Goal: Task Accomplishment & Management: Manage account settings

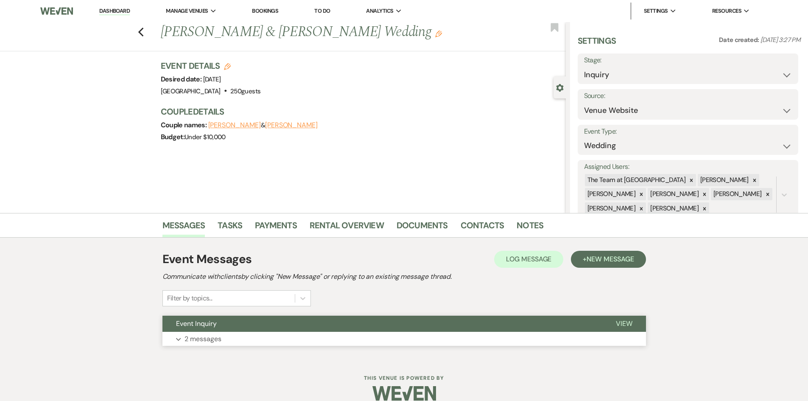
click at [625, 322] on span "View" at bounding box center [624, 323] width 17 height 9
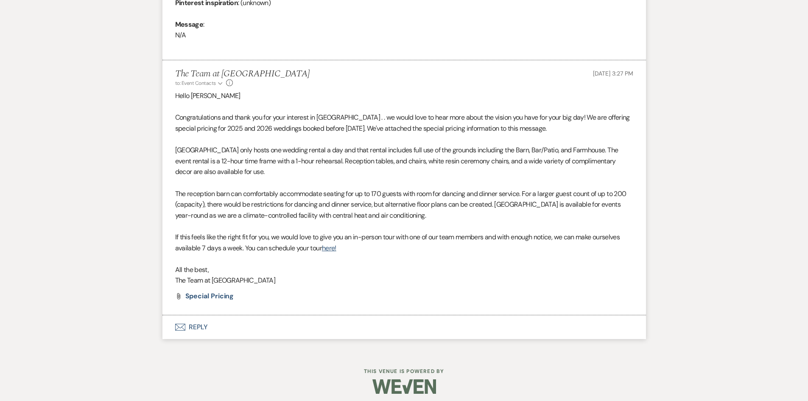
scroll to position [438, 0]
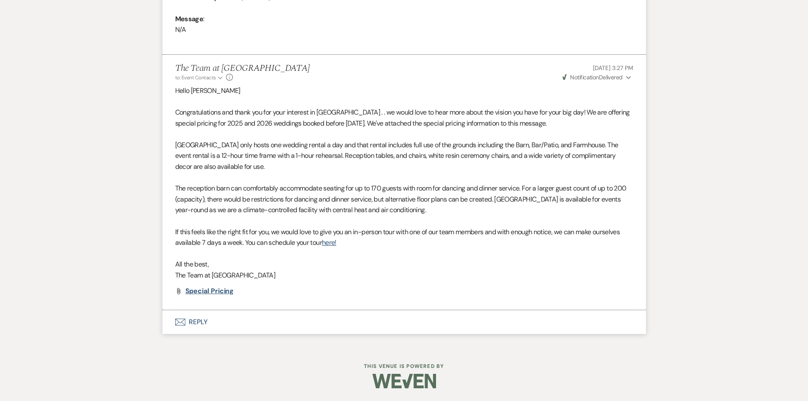
click at [216, 289] on span "Special Pricing" at bounding box center [209, 290] width 49 height 9
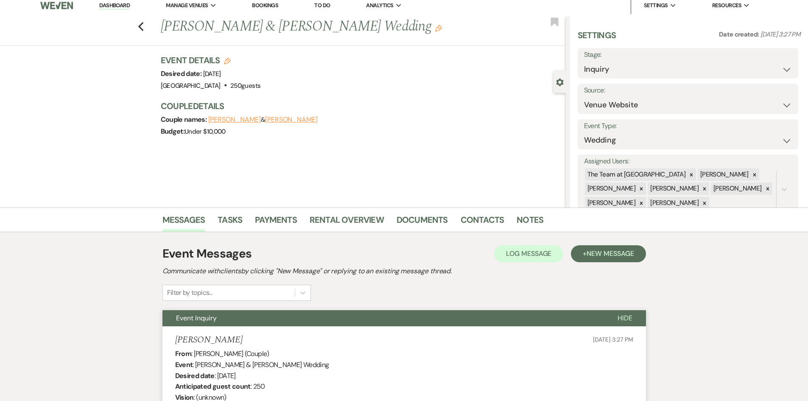
scroll to position [0, 0]
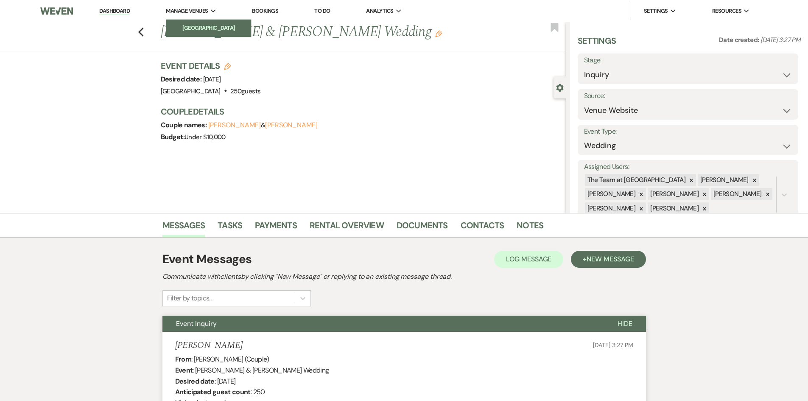
click at [200, 25] on li "[GEOGRAPHIC_DATA]" at bounding box center [209, 28] width 76 height 8
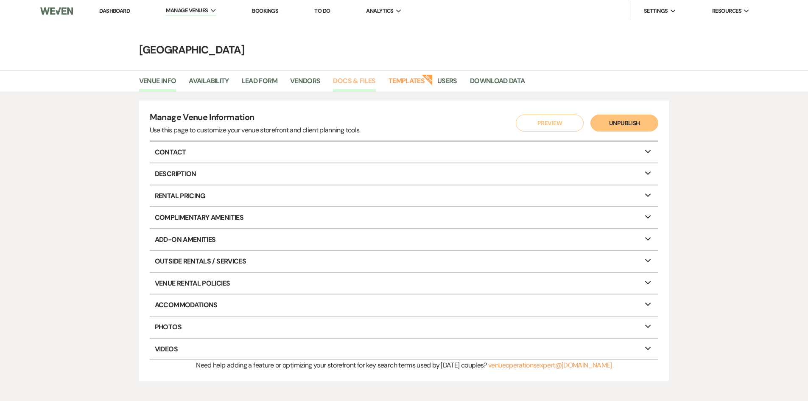
click at [356, 78] on link "Docs & Files" at bounding box center [354, 84] width 42 height 16
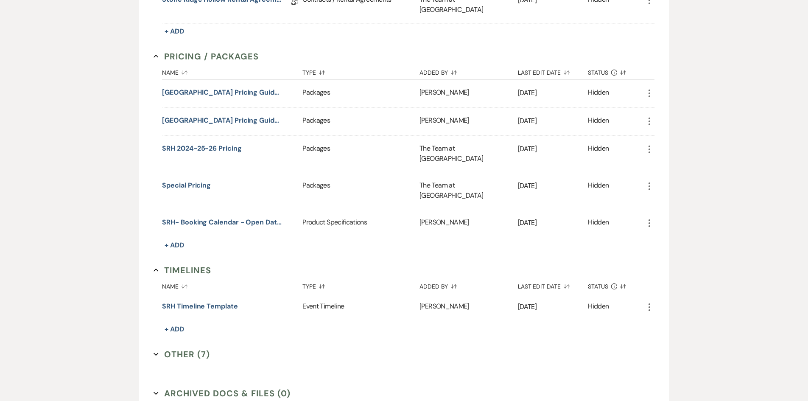
scroll to position [409, 0]
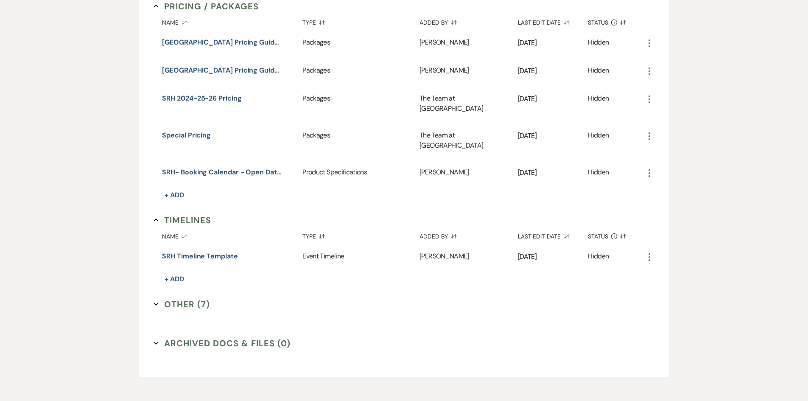
click at [174, 275] on span "+ Add" at bounding box center [175, 279] width 20 height 9
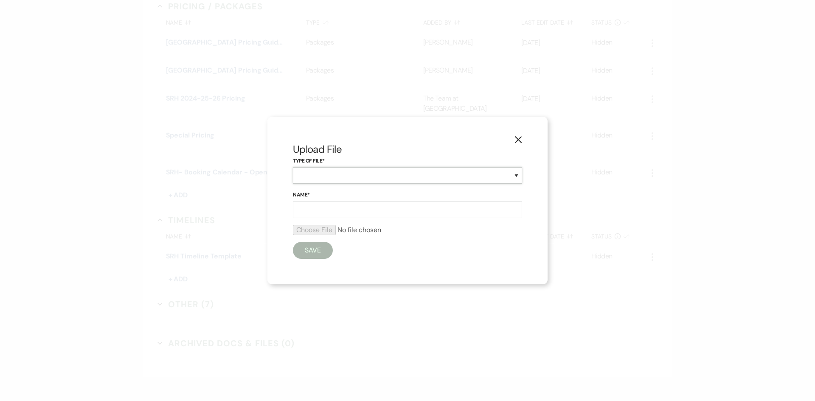
click at [311, 175] on select "Event Timeline Family / Wedding Party Timeline Food and Beverage Timeline MC / …" at bounding box center [407, 175] width 229 height 17
click at [384, 146] on h2 "Upload File" at bounding box center [407, 149] width 229 height 14
click at [519, 140] on icon "X" at bounding box center [518, 140] width 8 height 8
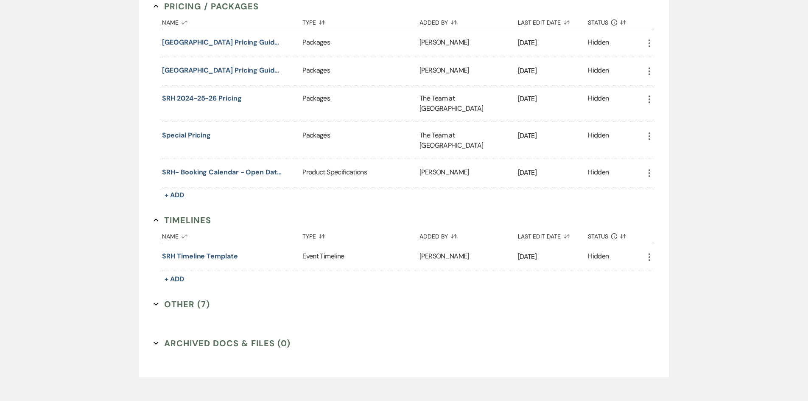
click at [171, 191] on span "+ Add" at bounding box center [175, 195] width 20 height 9
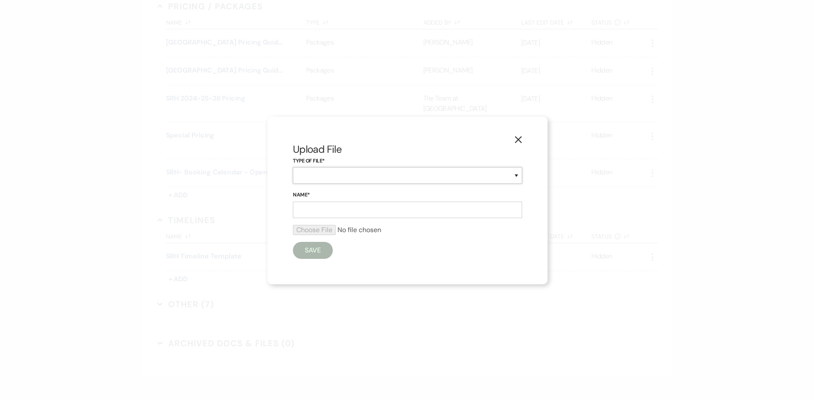
click at [312, 174] on select "Beverage Brochure Menu Packages Product Specifications Quotes" at bounding box center [407, 175] width 229 height 17
select select "8"
click at [293, 167] on select "Beverage Brochure Menu Packages Product Specifications Quotes" at bounding box center [407, 175] width 229 height 17
click at [311, 206] on input "Name*" at bounding box center [407, 210] width 229 height 17
type input "Special Pricing 25,26,27"
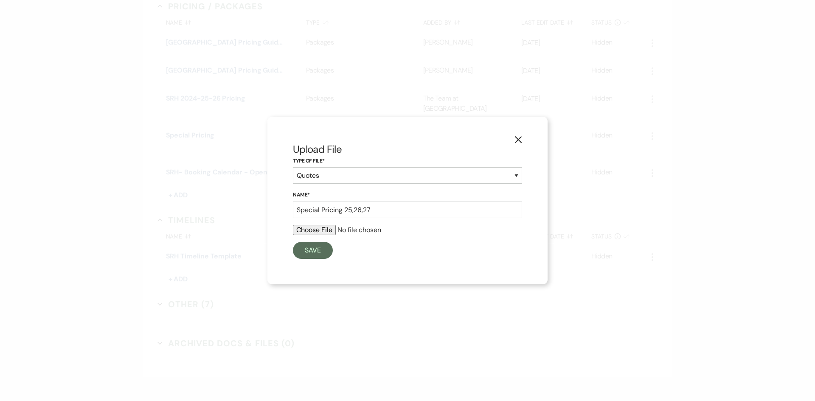
click at [321, 229] on input "file" at bounding box center [407, 230] width 229 height 10
click at [312, 230] on input "file" at bounding box center [407, 230] width 229 height 10
type input "C:\fakepath\SRH 2025 2026 2027 Special Pricing .docx"
click at [320, 253] on button "Save" at bounding box center [313, 252] width 40 height 17
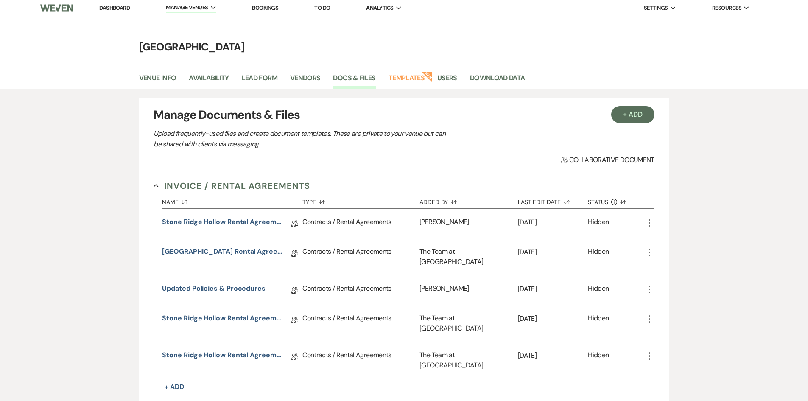
scroll to position [0, 0]
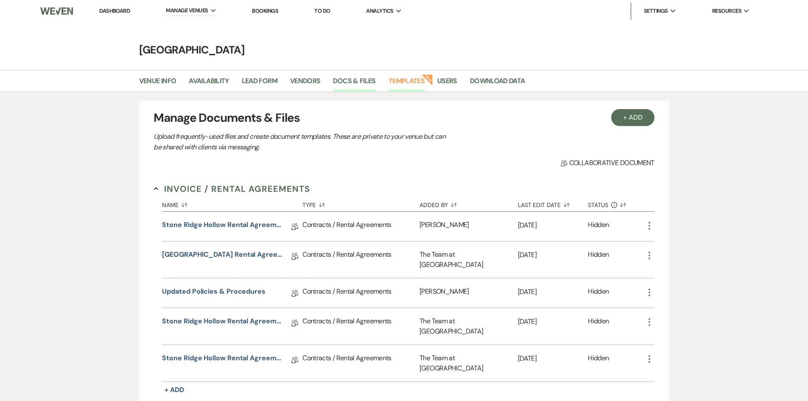
click at [407, 81] on link "Templates" at bounding box center [407, 84] width 36 height 16
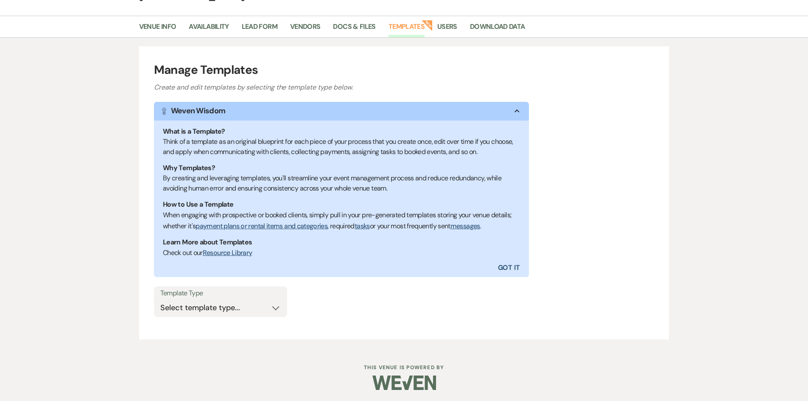
scroll to position [56, 0]
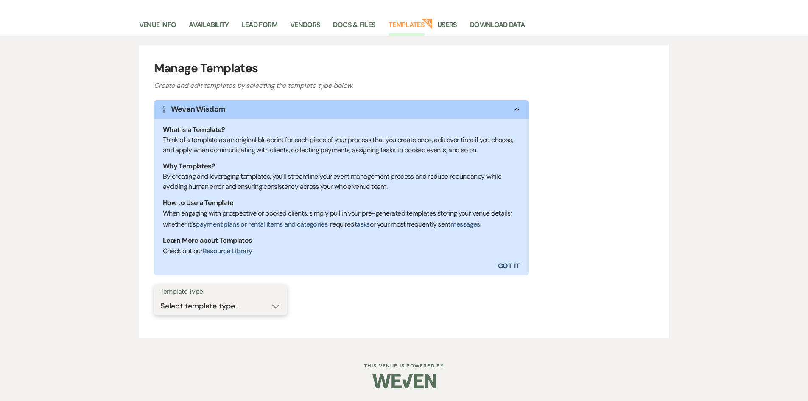
click at [275, 308] on select "Select template type... Task List Message Templates Payment Plan Inventory Item…" at bounding box center [220, 306] width 121 height 17
click at [350, 320] on div "Template Type Select template type... Task List Message Templates Payment Plan …" at bounding box center [404, 304] width 501 height 38
click at [352, 23] on link "Docs & Files" at bounding box center [354, 28] width 42 height 16
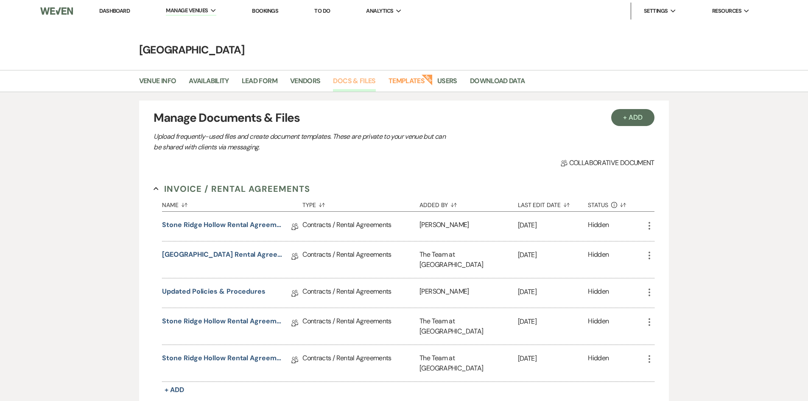
click at [355, 82] on link "Docs & Files" at bounding box center [354, 84] width 42 height 16
click at [156, 80] on link "Venue Info" at bounding box center [157, 84] width 37 height 16
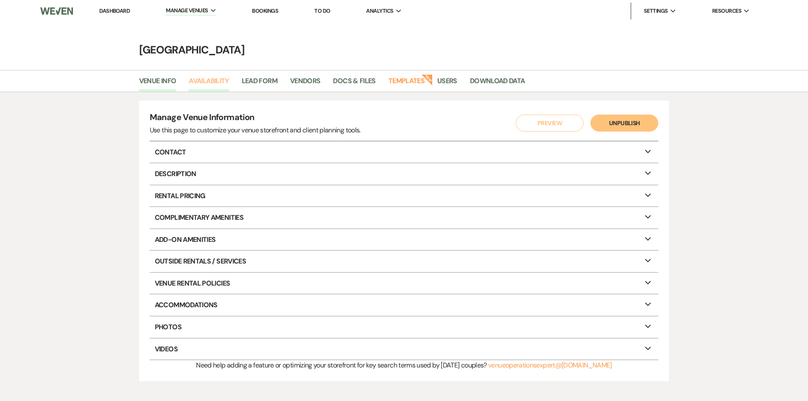
click at [215, 80] on link "Availability" at bounding box center [209, 84] width 40 height 16
select select "3"
select select "2026"
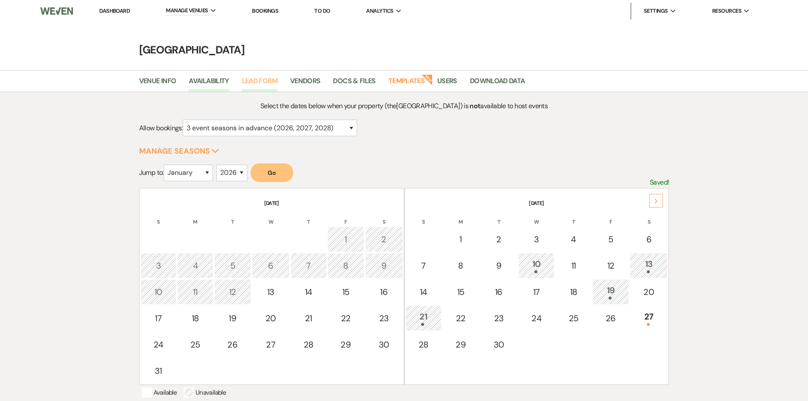
click at [268, 80] on link "Lead Form" at bounding box center [260, 84] width 36 height 16
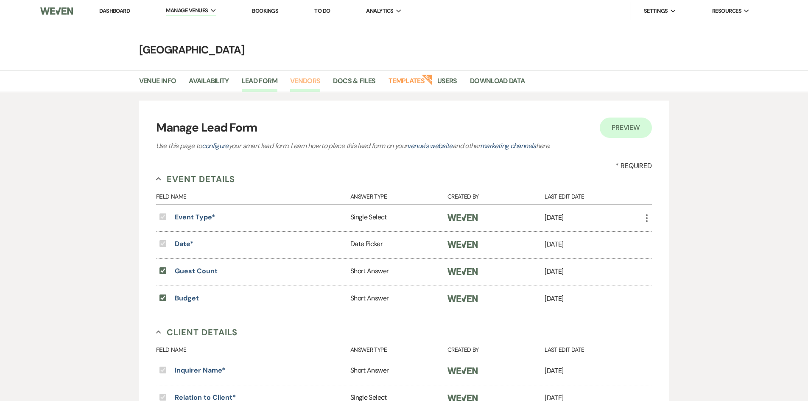
click at [313, 79] on link "Vendors" at bounding box center [305, 84] width 31 height 16
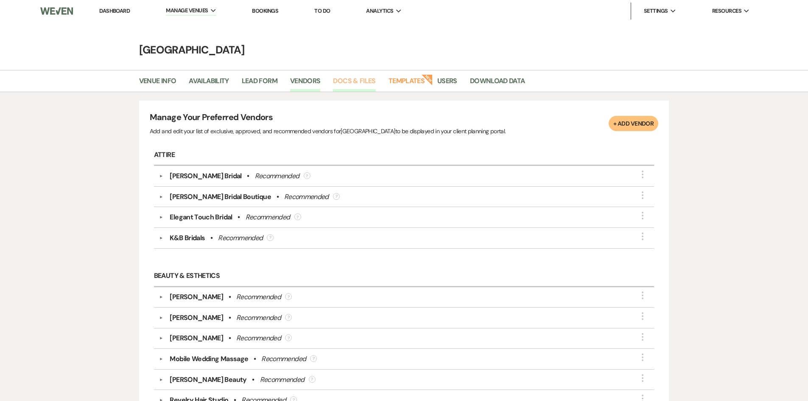
click at [359, 79] on link "Docs & Files" at bounding box center [354, 84] width 42 height 16
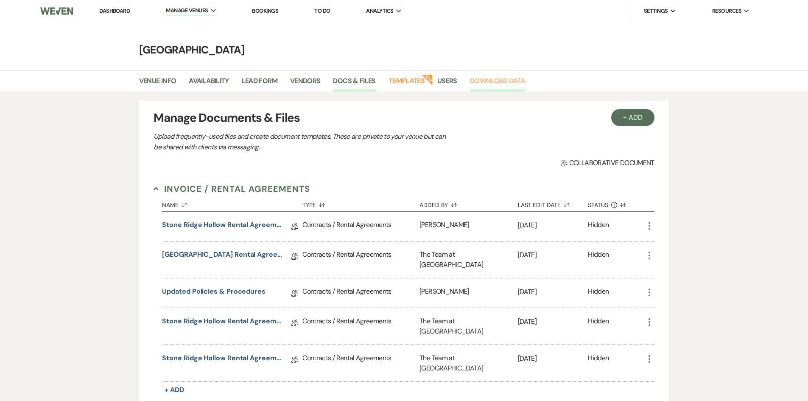
click at [498, 81] on link "Download Data" at bounding box center [497, 84] width 55 height 16
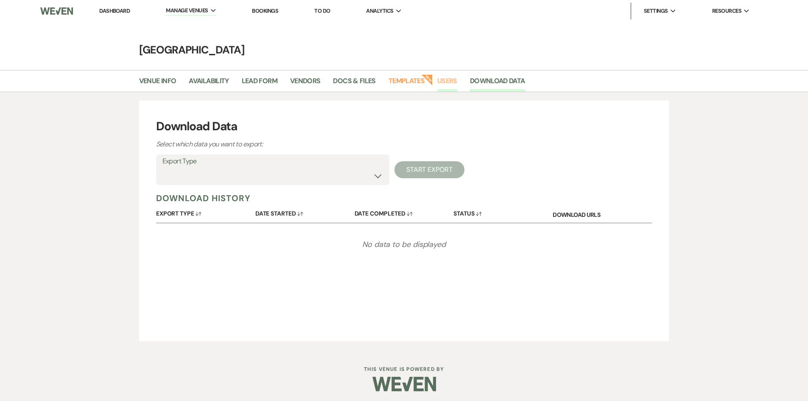
click at [446, 78] on link "Users" at bounding box center [448, 84] width 20 height 16
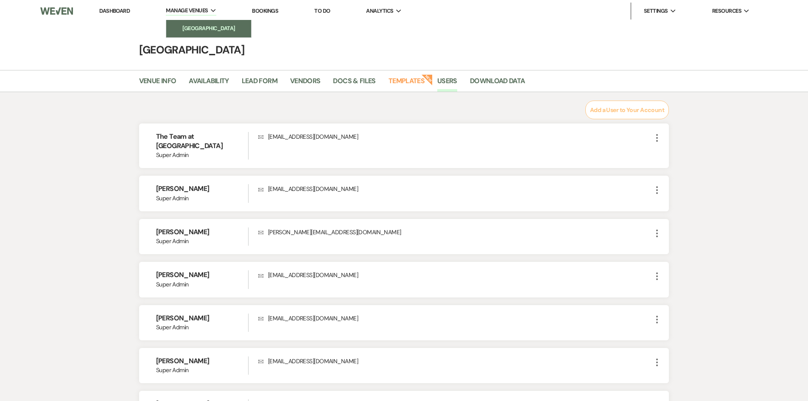
click at [199, 27] on li "[GEOGRAPHIC_DATA]" at bounding box center [209, 28] width 76 height 8
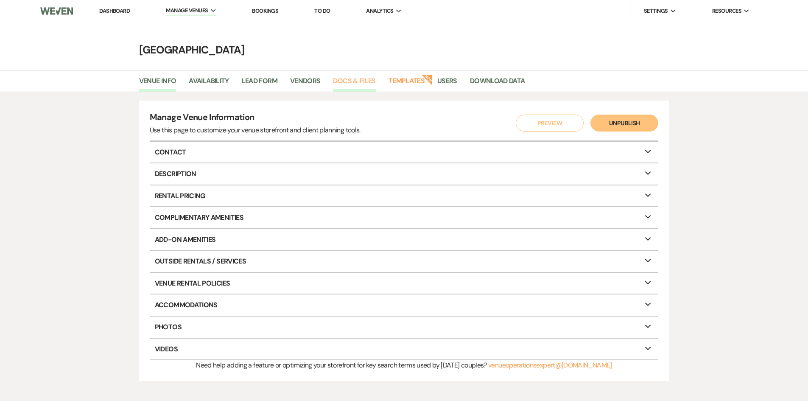
click at [368, 80] on link "Docs & Files" at bounding box center [354, 84] width 42 height 16
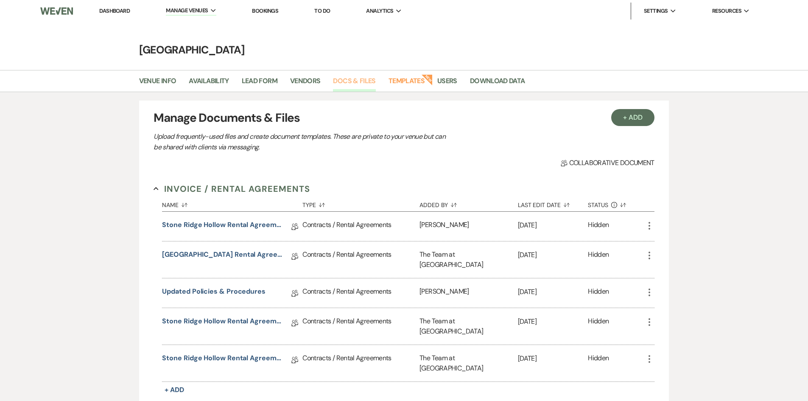
click at [353, 82] on link "Docs & Files" at bounding box center [354, 84] width 42 height 16
click at [412, 81] on link "Templates" at bounding box center [407, 84] width 36 height 16
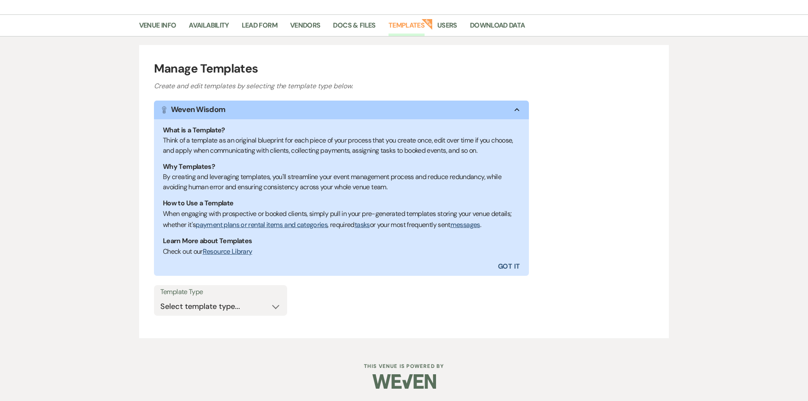
scroll to position [56, 0]
click at [276, 305] on select "Select template type... Task List Message Templates Payment Plan Inventory Item…" at bounding box center [220, 306] width 121 height 17
select select "Message Templates"
click at [160, 298] on select "Select template type... Task List Message Templates Payment Plan Inventory Item…" at bounding box center [220, 306] width 121 height 17
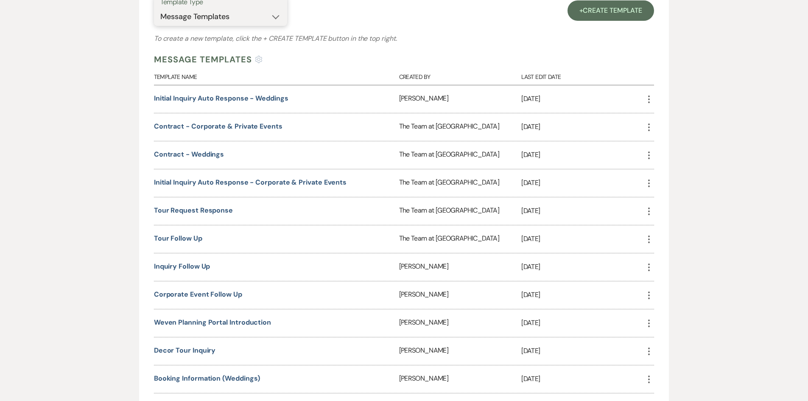
scroll to position [353, 0]
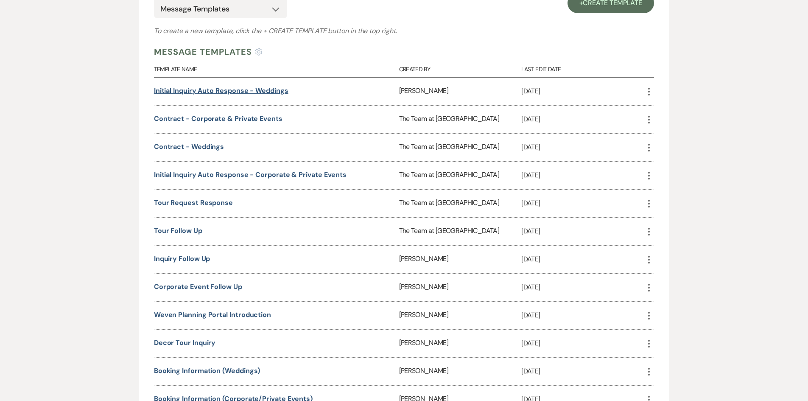
click at [235, 88] on link "Initial Inquiry Auto Response - Weddings" at bounding box center [221, 90] width 135 height 9
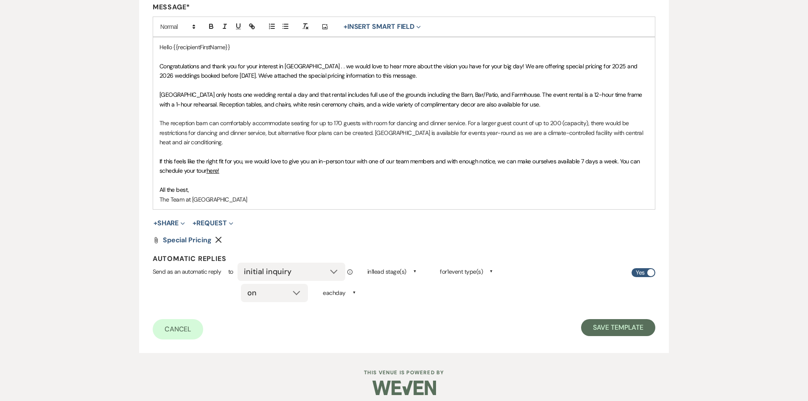
scroll to position [232, 0]
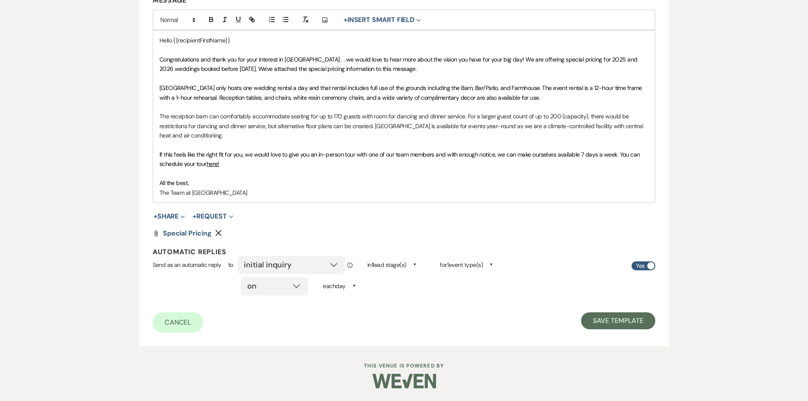
click at [217, 231] on icon "Remove" at bounding box center [218, 233] width 7 height 7
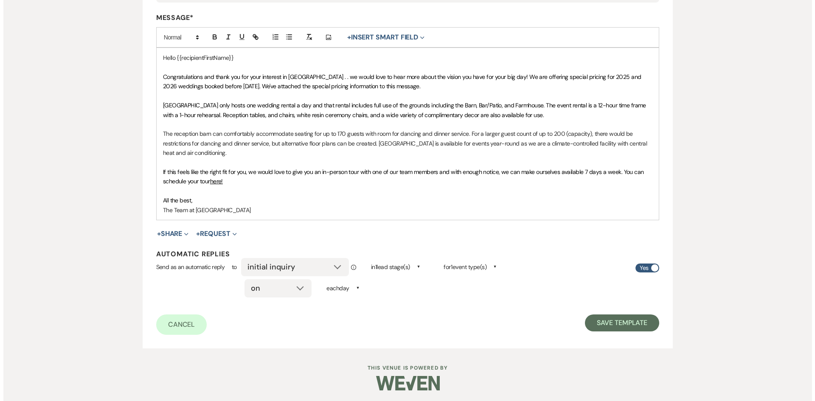
scroll to position [216, 0]
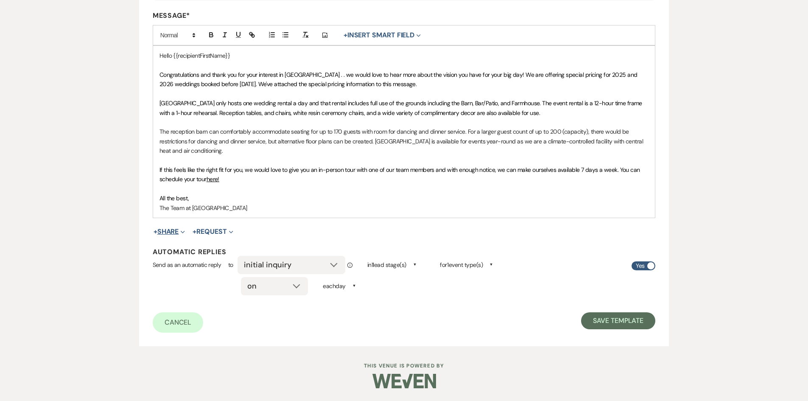
click at [166, 231] on button "+ Share Expand" at bounding box center [170, 231] width 32 height 7
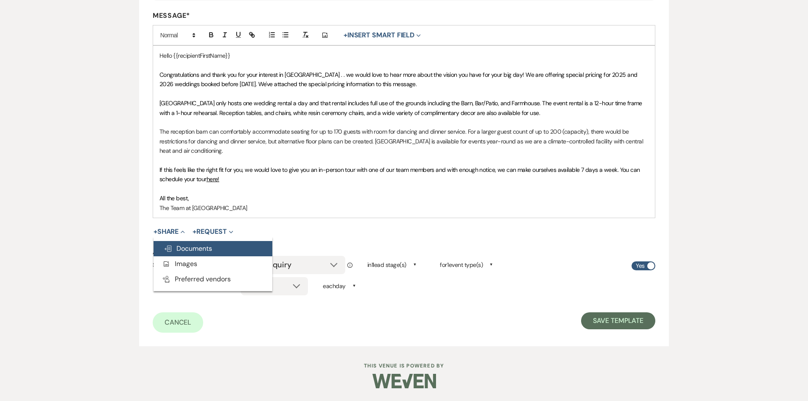
click at [186, 245] on span "Doc Upload Documents" at bounding box center [188, 248] width 48 height 9
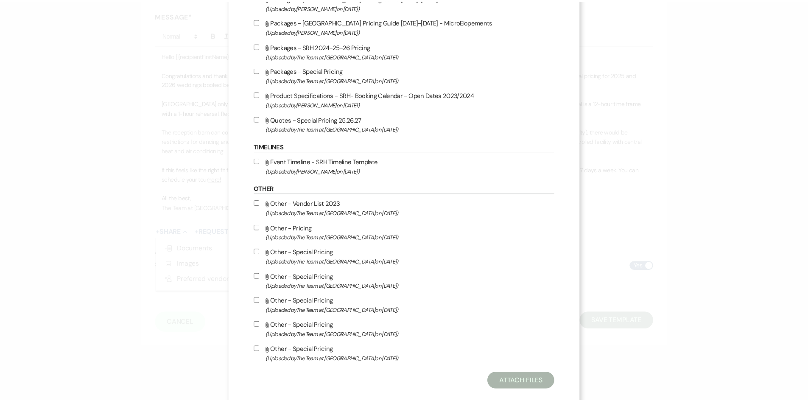
scroll to position [244, 0]
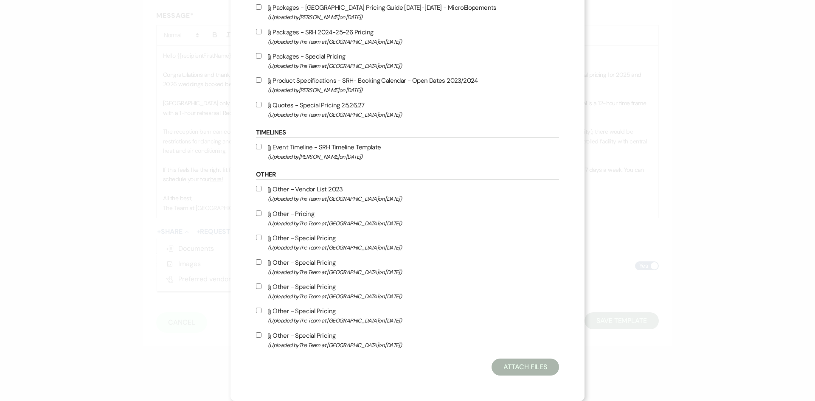
click at [261, 105] on input "Attach File Quotes - Special Pricing 25,26,27 (Uploaded by The Team at Stone Ri…" at bounding box center [259, 105] width 6 height 6
checkbox input "true"
click at [517, 365] on button "Attach Files" at bounding box center [524, 367] width 67 height 17
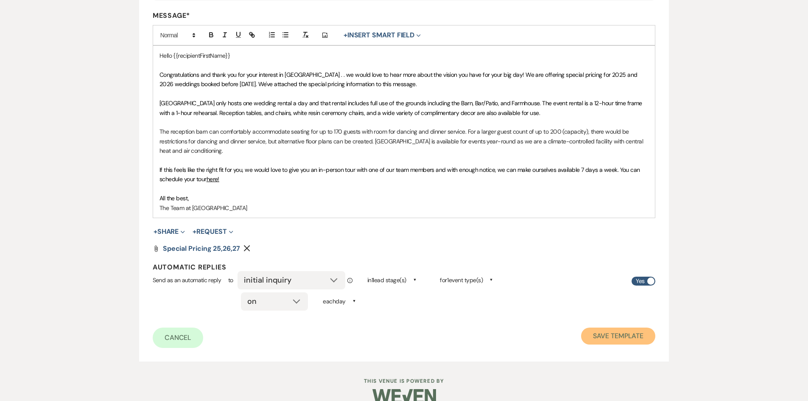
click at [624, 337] on button "Save Template" at bounding box center [618, 336] width 74 height 17
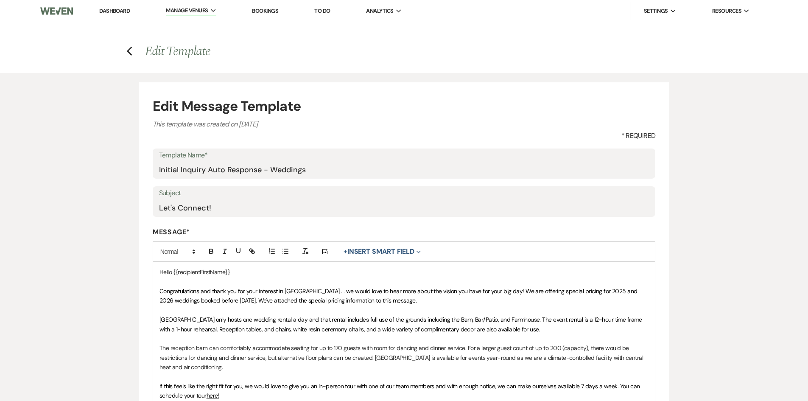
select select "Message Templates"
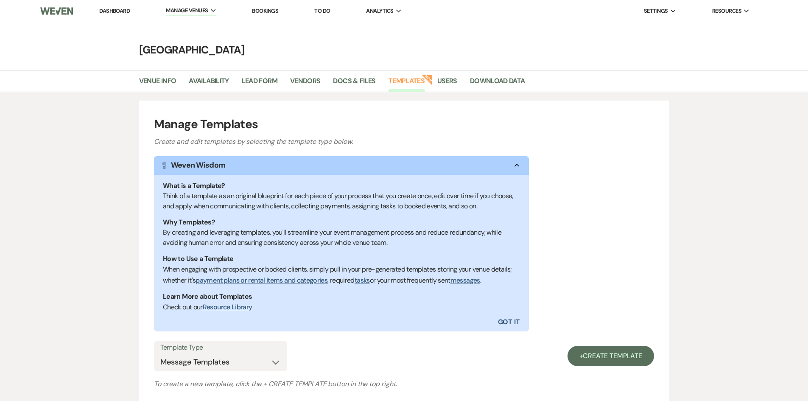
click at [125, 9] on link "Dashboard" at bounding box center [114, 10] width 31 height 7
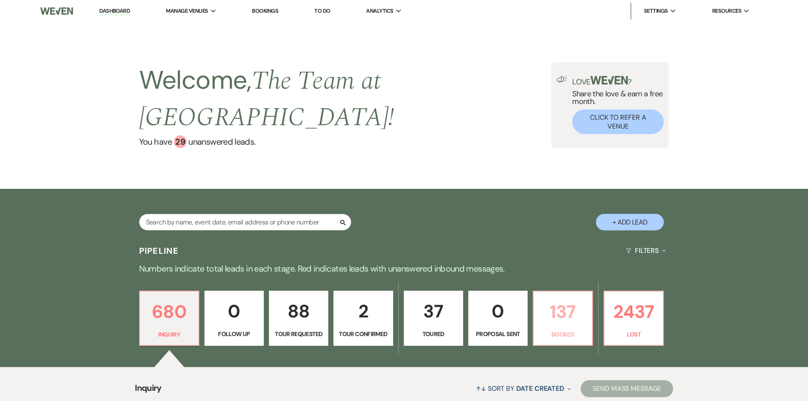
click at [555, 297] on p "137" at bounding box center [563, 311] width 48 height 28
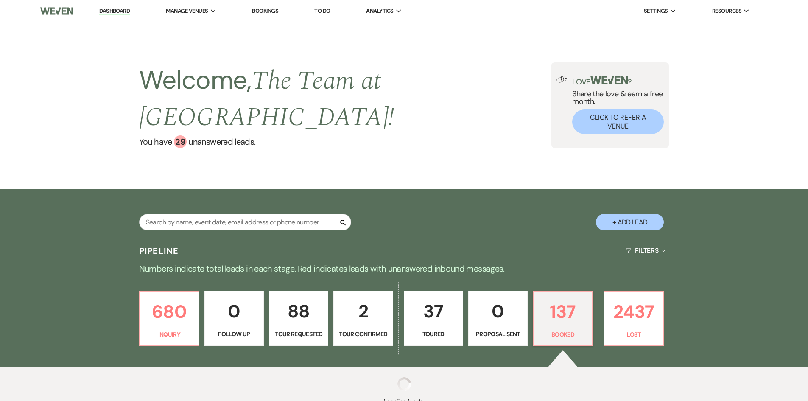
scroll to position [61, 0]
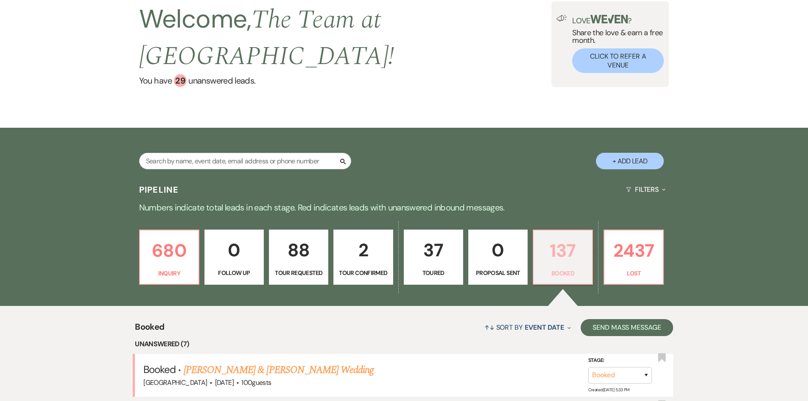
click at [561, 246] on p "137" at bounding box center [563, 250] width 48 height 28
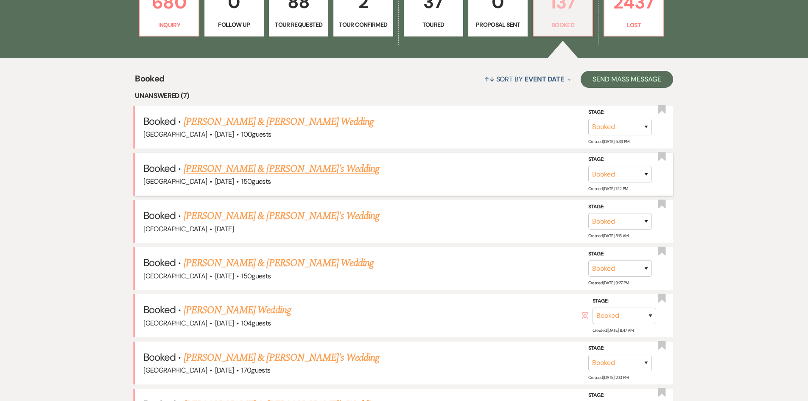
scroll to position [316, 0]
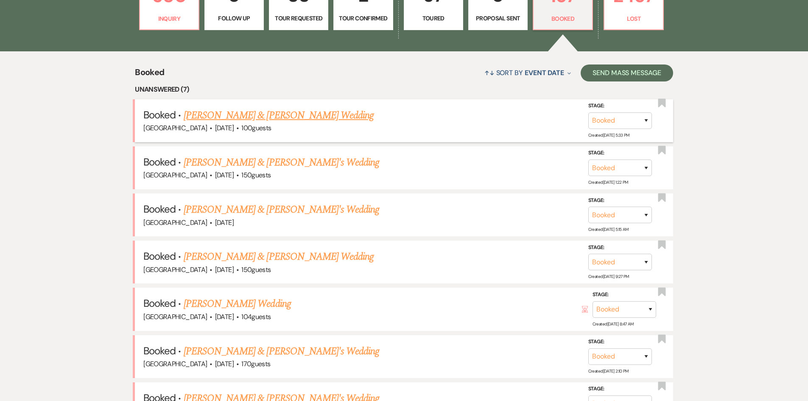
click at [264, 115] on link "Adam Kreider & Angela Rabbai's Wedding" at bounding box center [279, 115] width 190 height 15
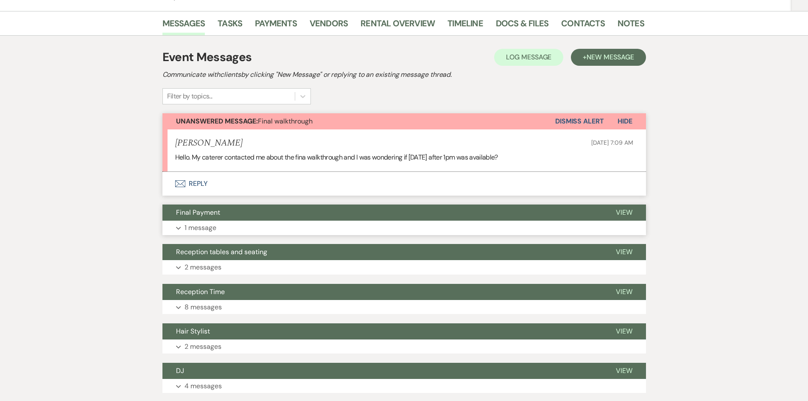
scroll to position [114, 0]
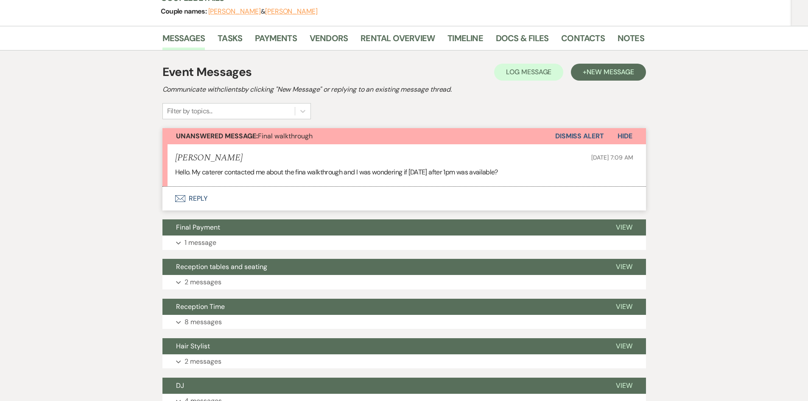
click at [575, 137] on button "Dismiss Alert" at bounding box center [579, 136] width 49 height 16
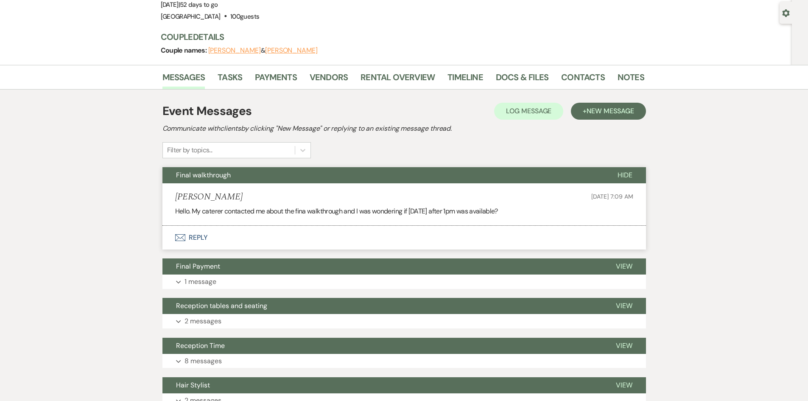
scroll to position [0, 0]
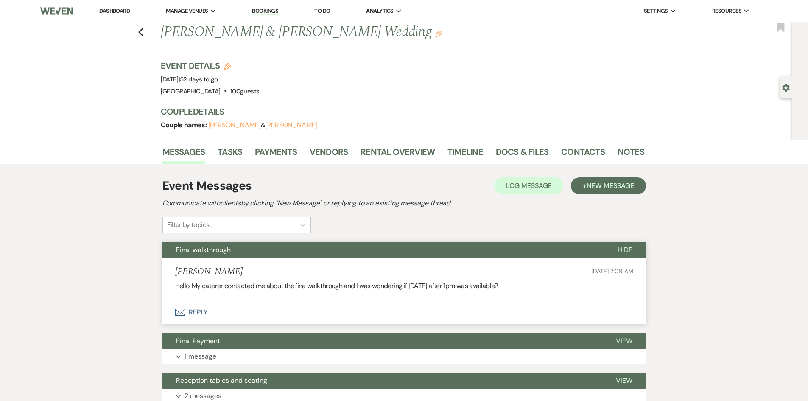
click at [108, 10] on link "Dashboard" at bounding box center [114, 10] width 31 height 7
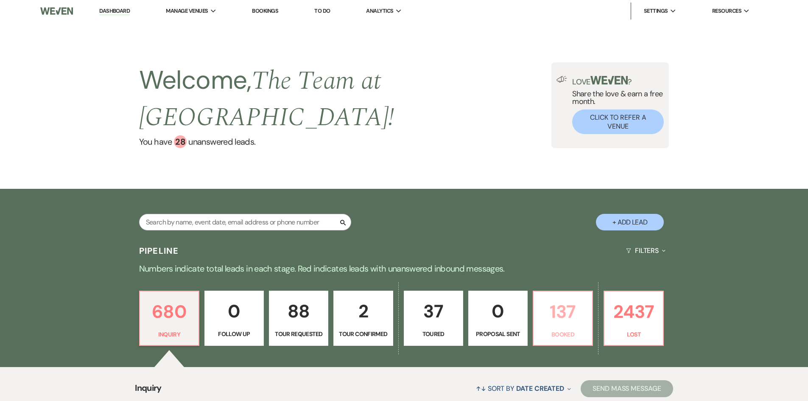
click at [555, 307] on p "137" at bounding box center [563, 311] width 48 height 28
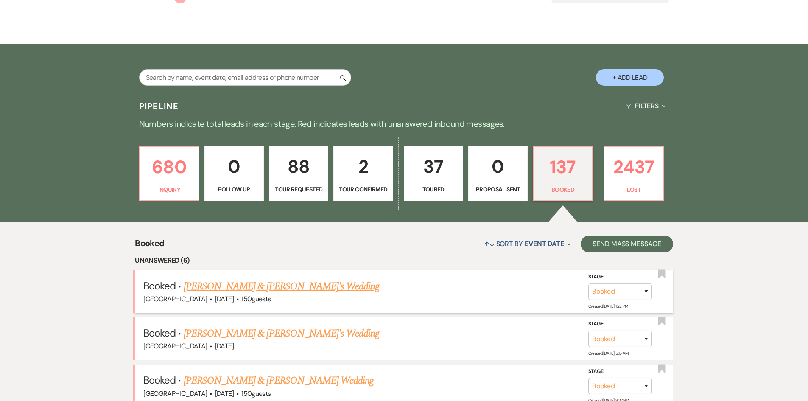
scroll to position [255, 0]
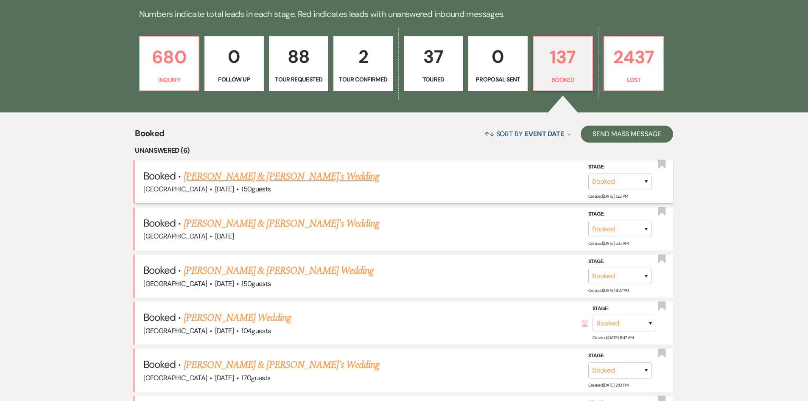
click at [233, 177] on link "Jon & Luann's Wedding" at bounding box center [282, 176] width 196 height 15
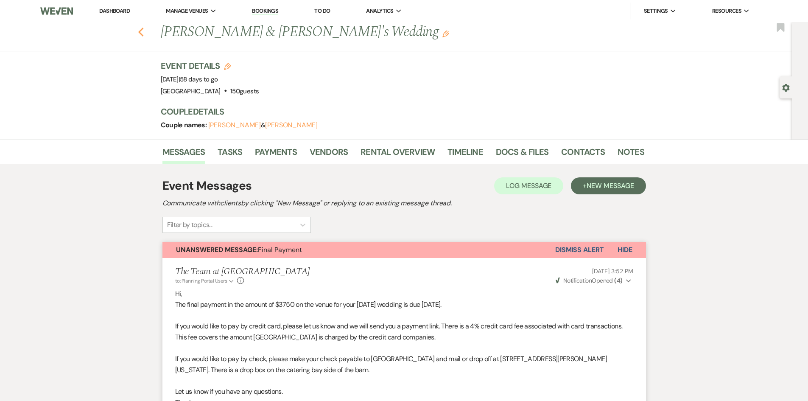
click at [143, 33] on use "button" at bounding box center [141, 32] width 6 height 9
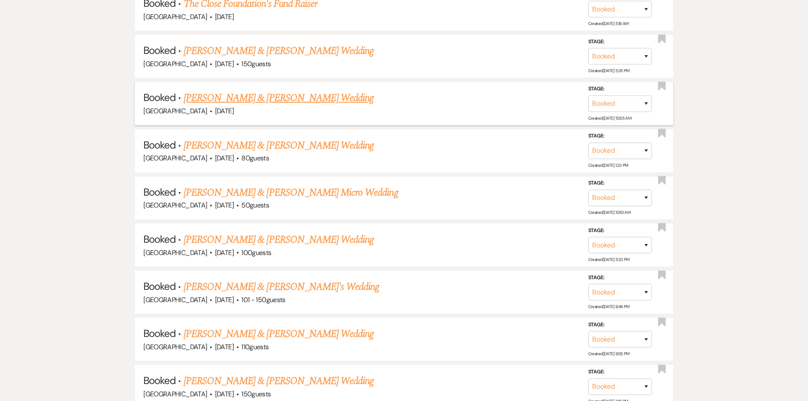
scroll to position [764, 0]
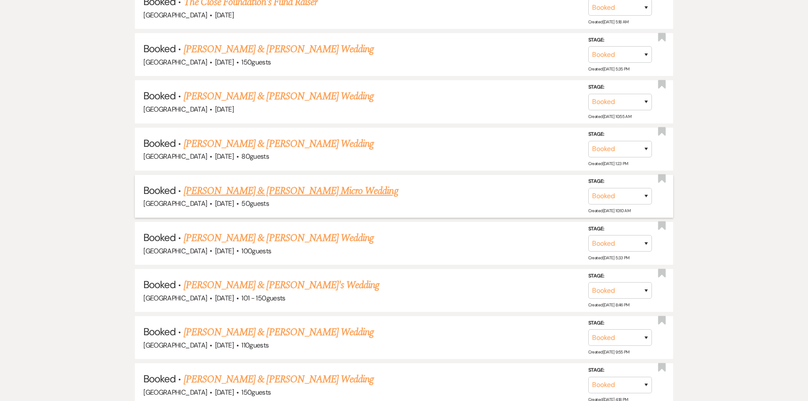
click at [252, 183] on link "Jason Wells & Amy Cholewczynski's Micro Wedding" at bounding box center [291, 190] width 215 height 15
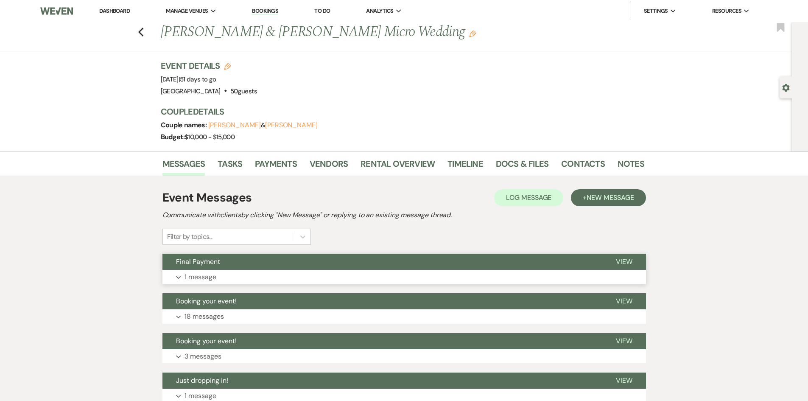
click at [625, 262] on span "View" at bounding box center [624, 261] width 17 height 9
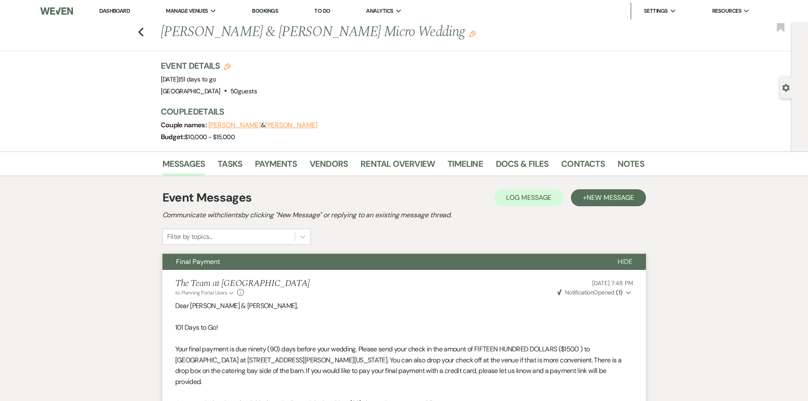
click at [119, 9] on link "Dashboard" at bounding box center [114, 10] width 31 height 7
